Goal: Navigation & Orientation: Find specific page/section

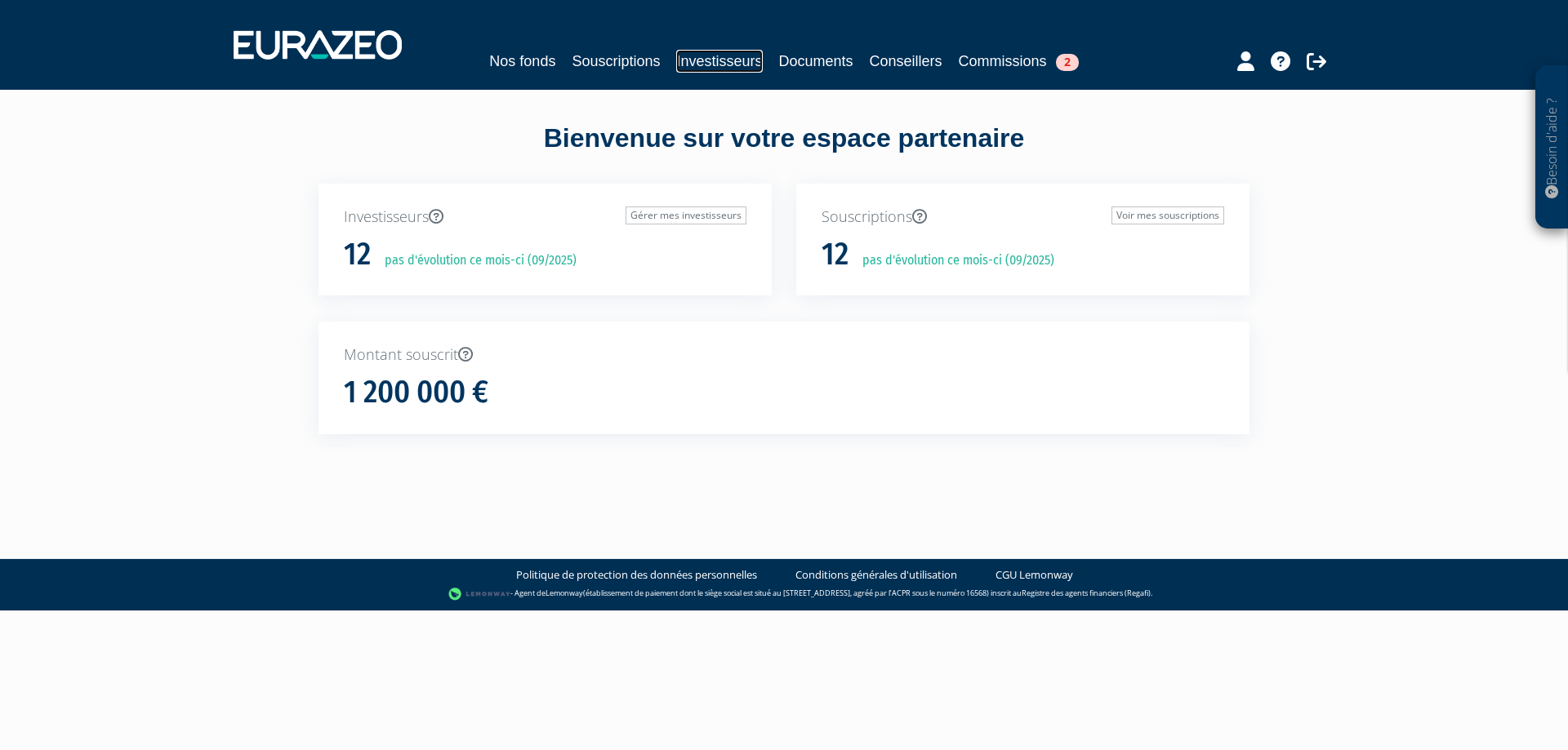
click at [737, 57] on link "Investisseurs" at bounding box center [718, 61] width 86 height 23
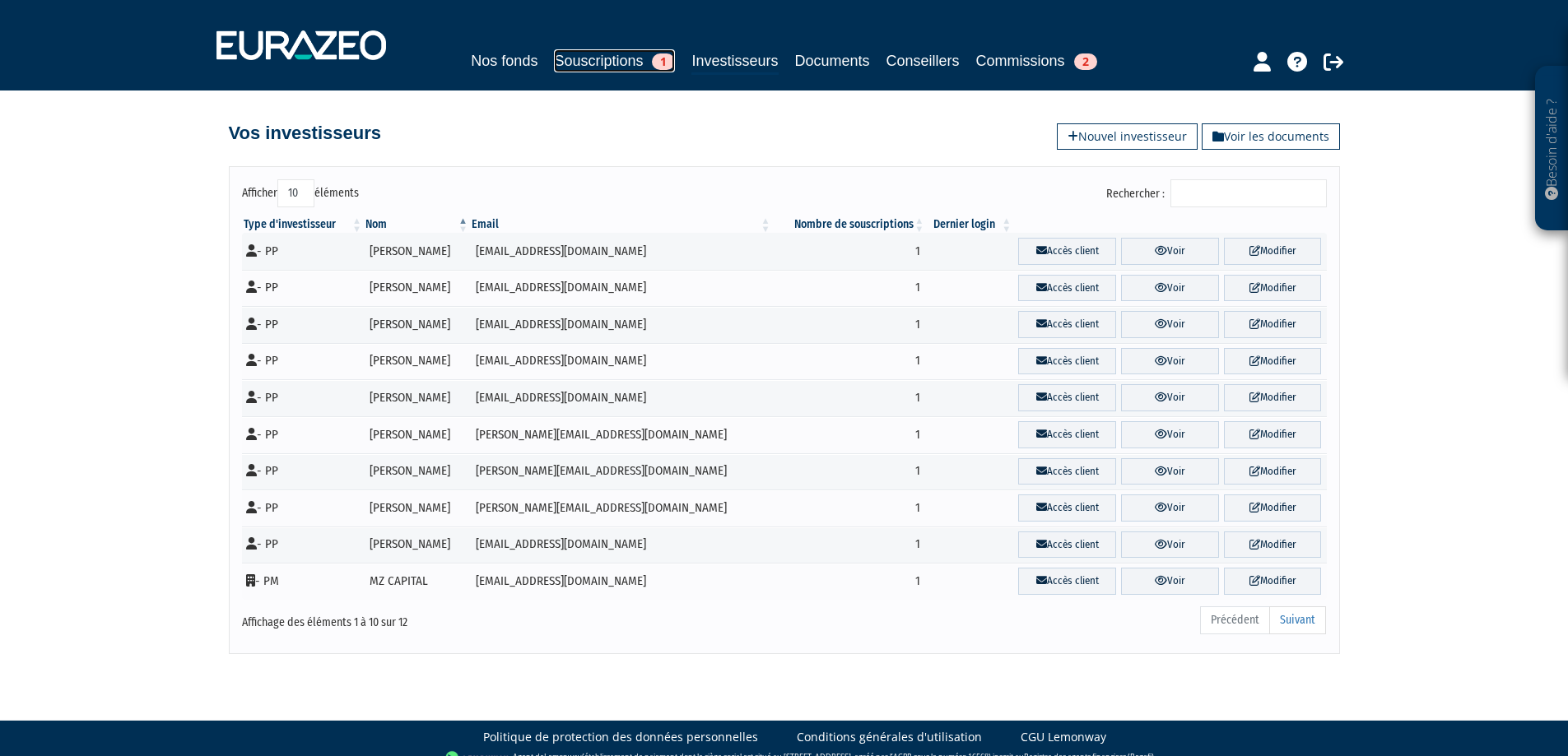
click at [625, 64] on link "Souscriptions 1" at bounding box center [613, 61] width 121 height 23
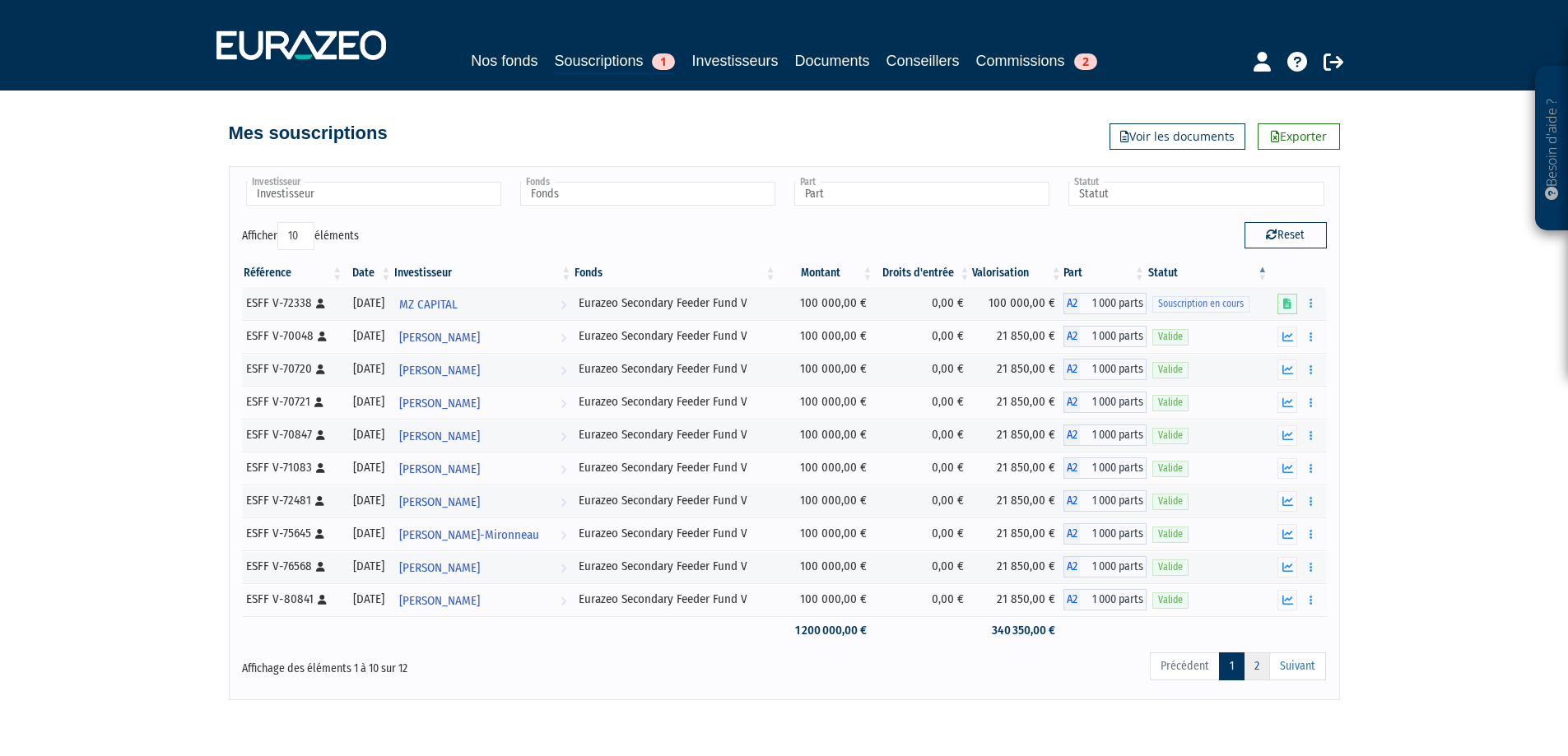
click at [1255, 667] on link "2" at bounding box center [1256, 666] width 26 height 28
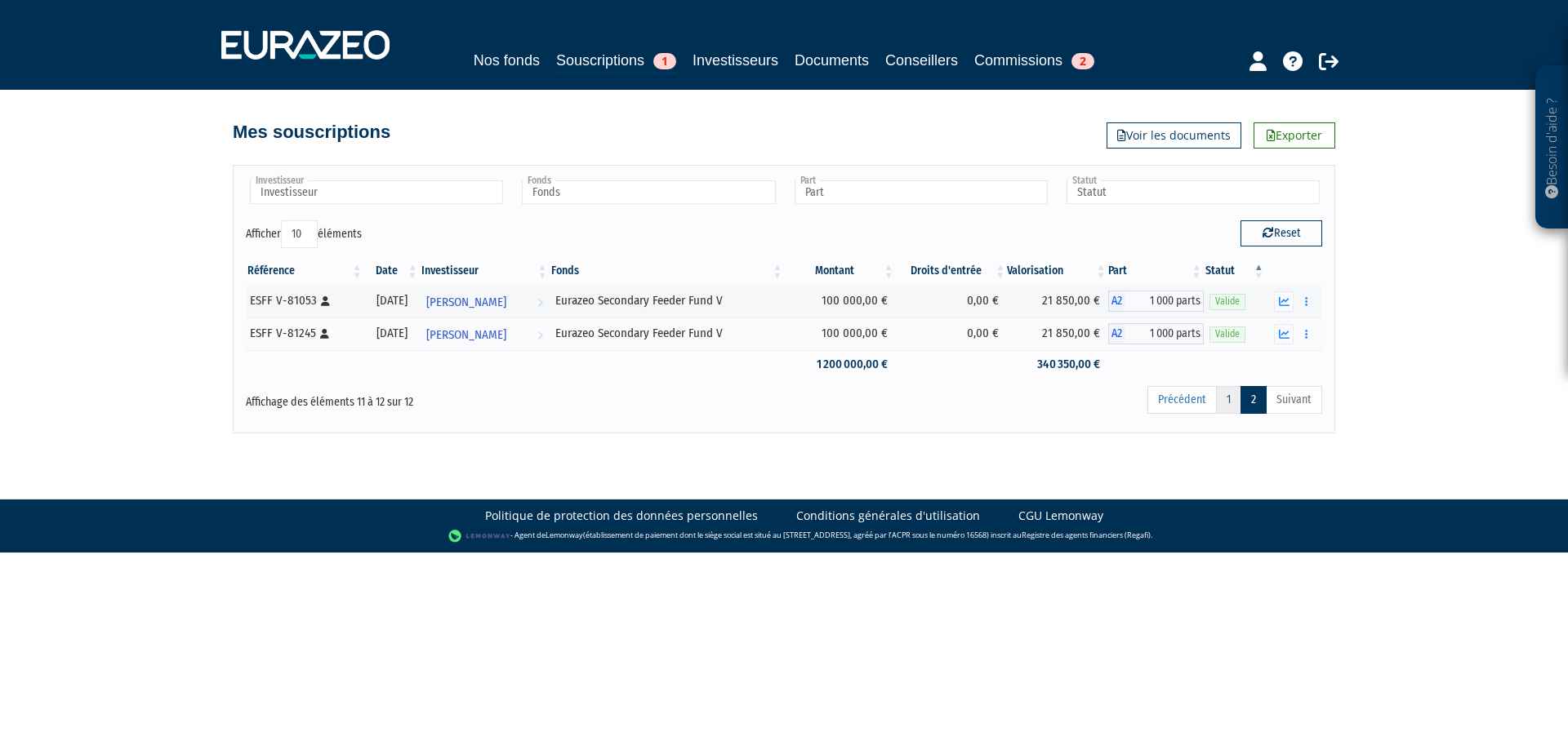
click at [1226, 396] on link "1" at bounding box center [1228, 399] width 26 height 27
